Goal: Information Seeking & Learning: Learn about a topic

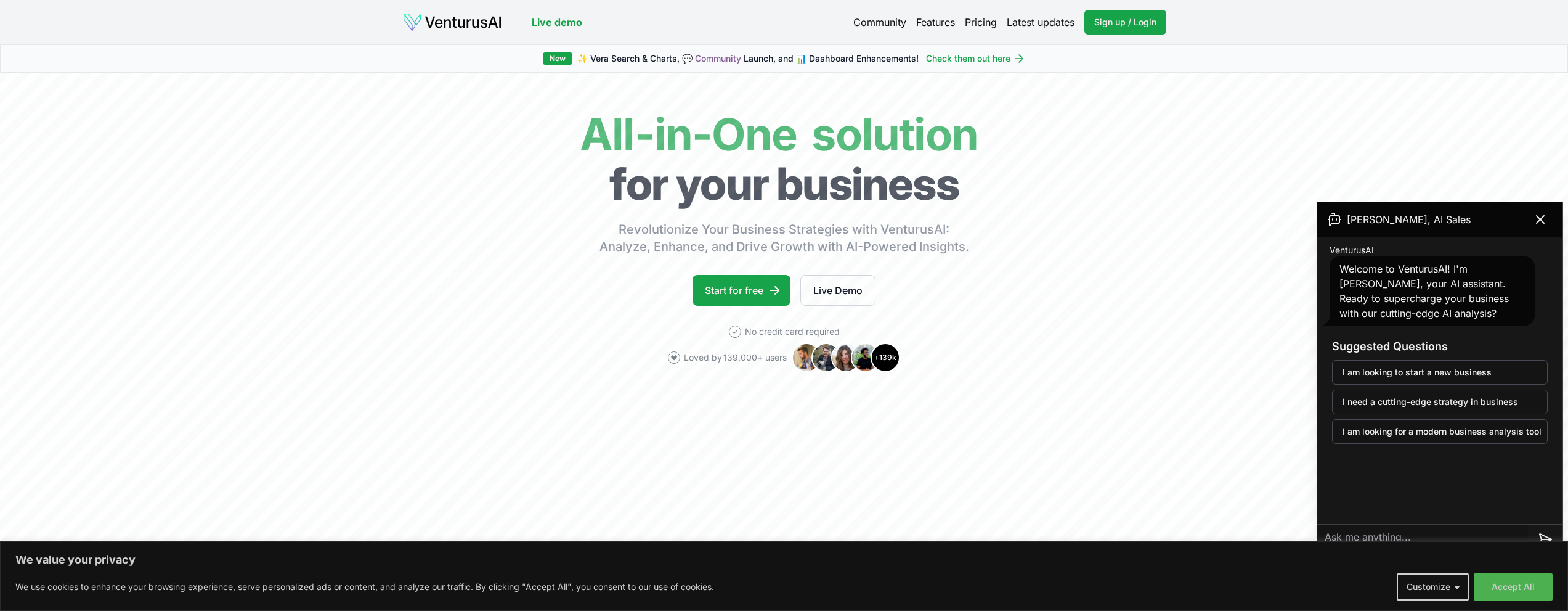
click at [937, 27] on link "Features" at bounding box center [935, 22] width 39 height 15
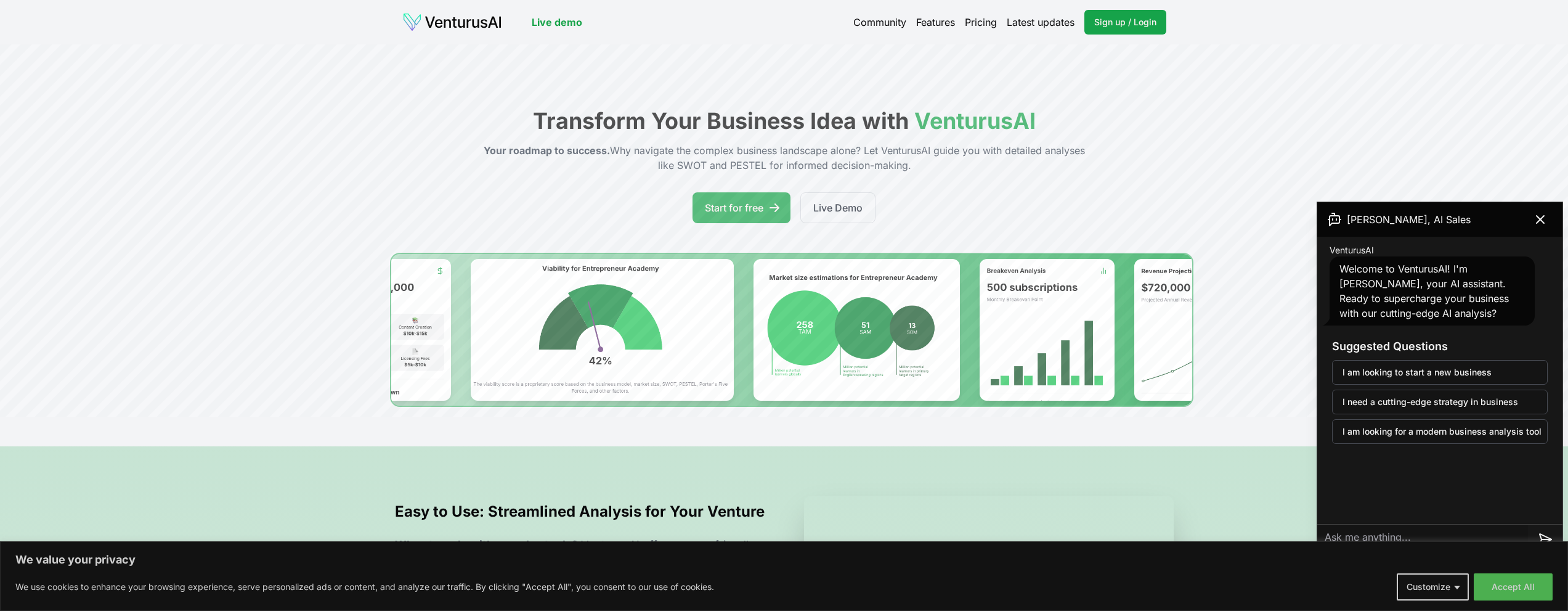
click at [462, 16] on img at bounding box center [452, 22] width 100 height 20
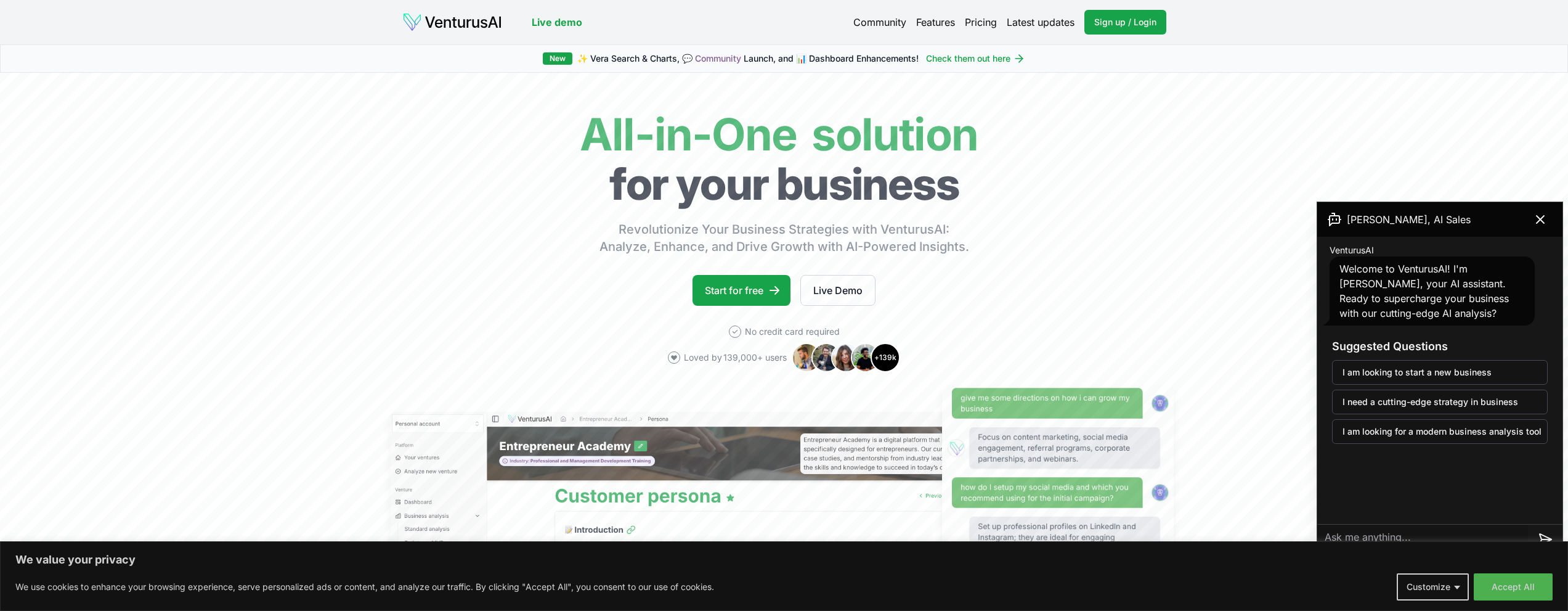
click at [1369, 535] on textarea at bounding box center [1422, 539] width 210 height 30
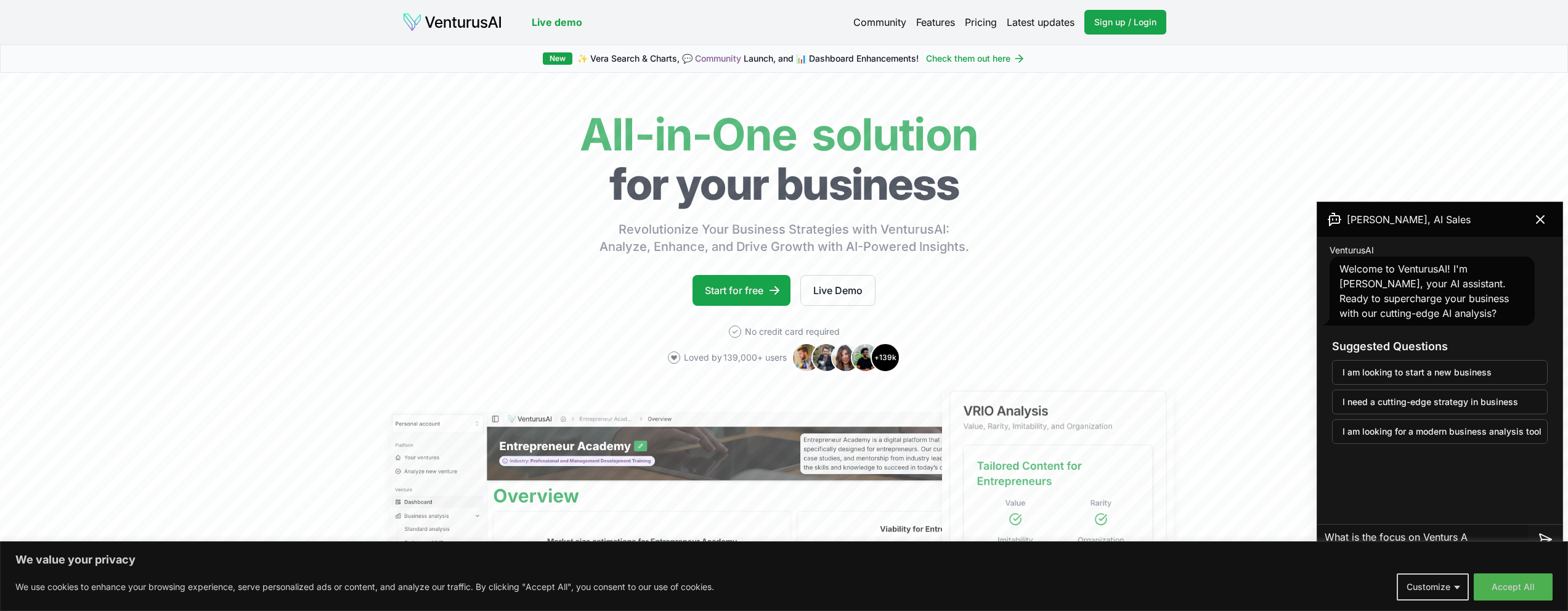
type textarea "What is the focus on Venturs AI"
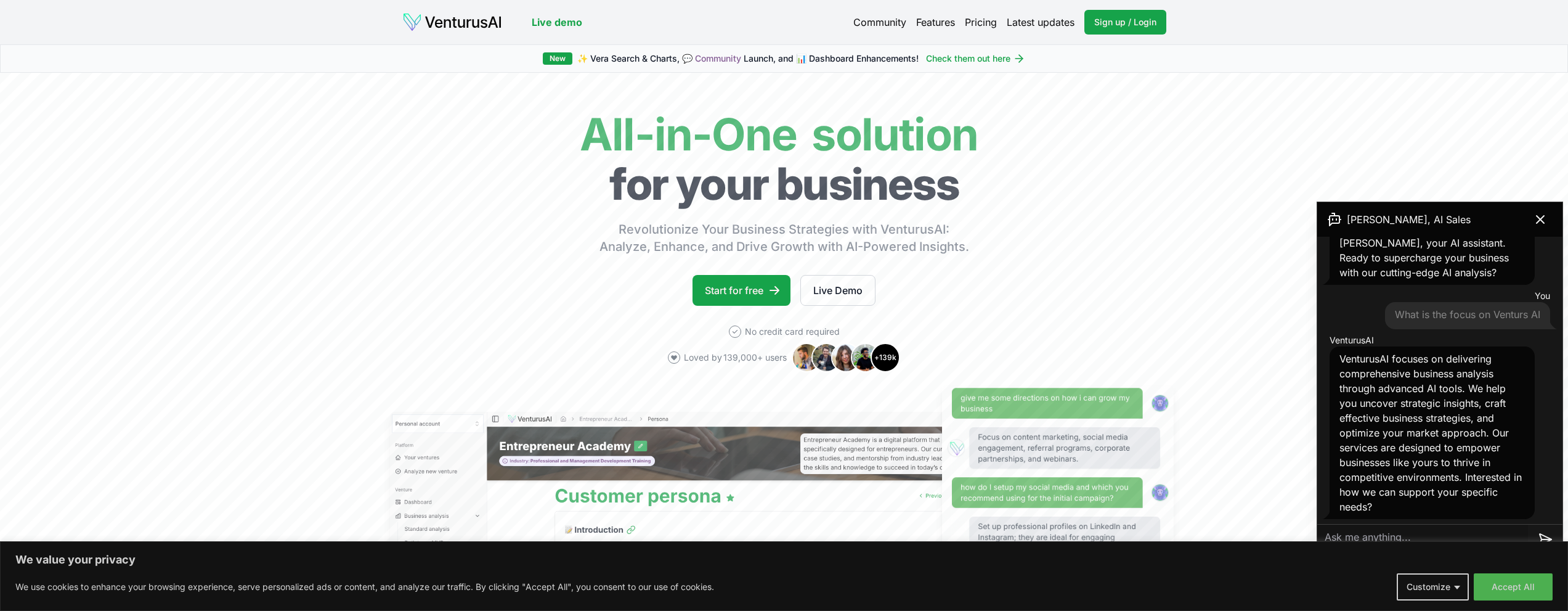
scroll to position [43, 0]
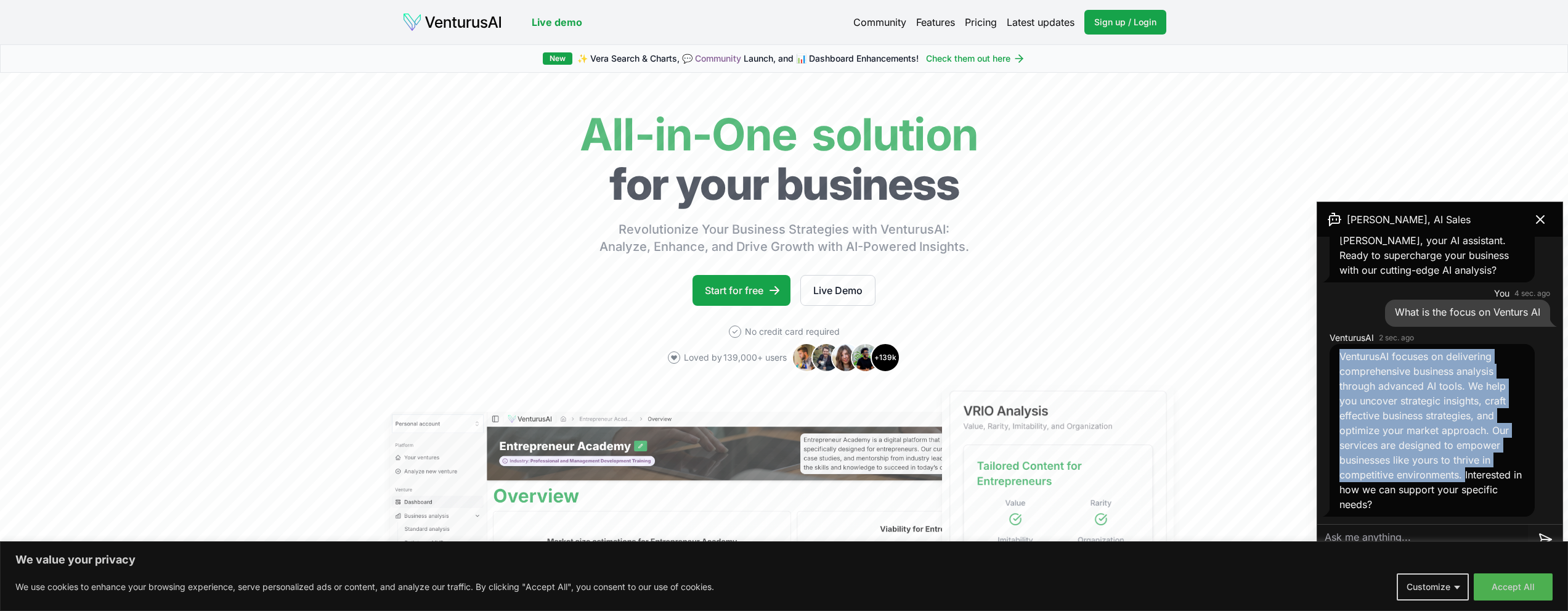
drag, startPoint x: 1341, startPoint y: 359, endPoint x: 1465, endPoint y: 473, distance: 168.4
click at [1465, 473] on span "VenturusAI focuses on delivering comprehensive business analysis through advanc…" at bounding box center [1431, 430] width 182 height 160
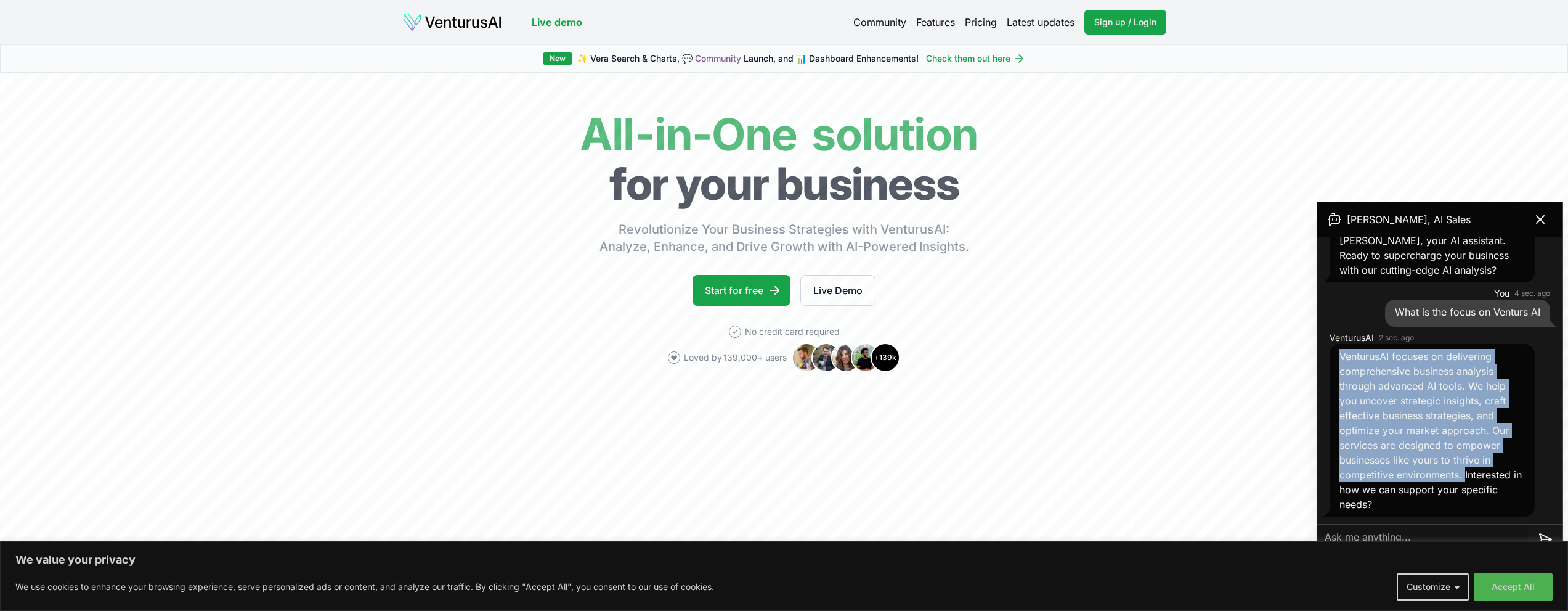
copy span "VenturusAI focuses on delivering comprehensive business analysis through advanc…"
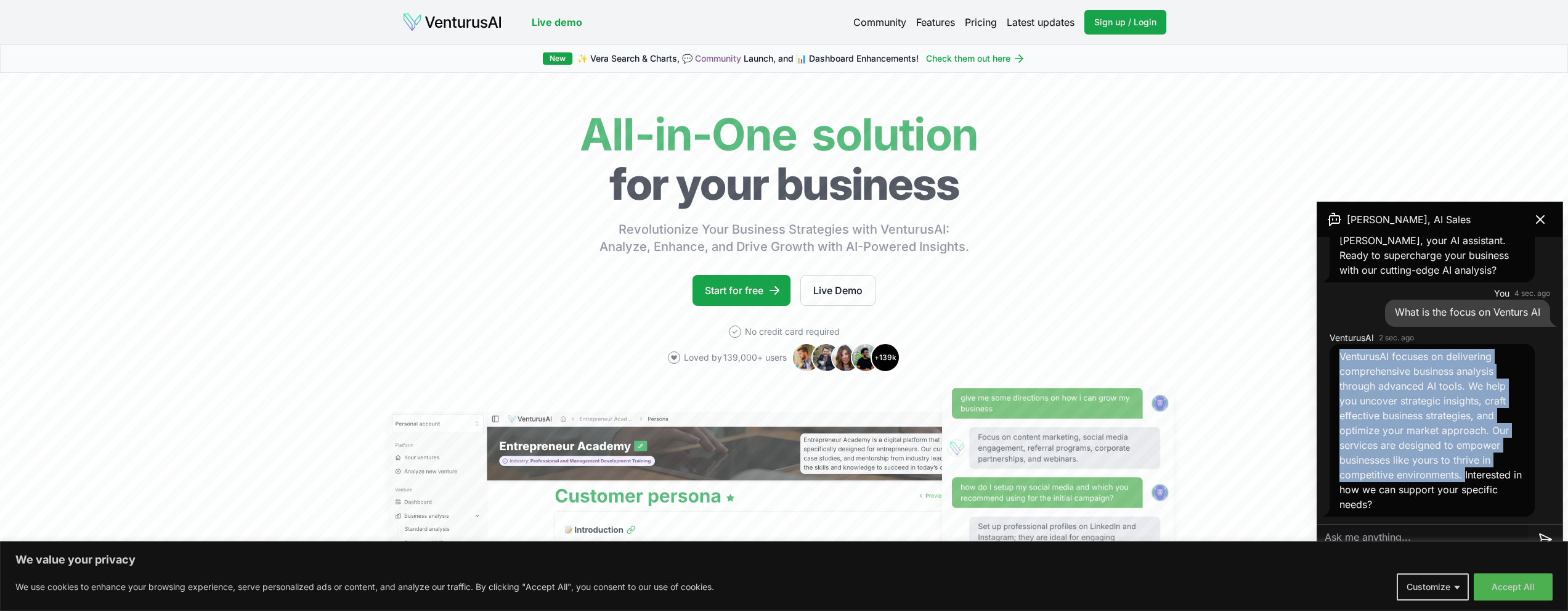
click at [977, 26] on link "Pricing" at bounding box center [981, 22] width 32 height 15
